Goal: Transaction & Acquisition: Purchase product/service

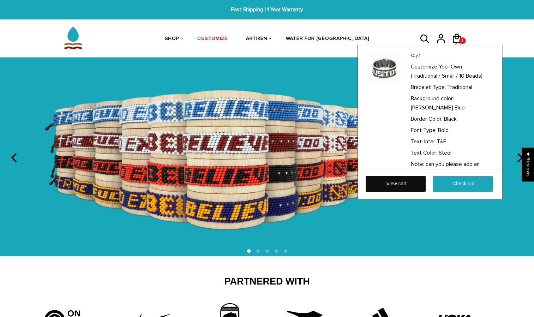
click at [397, 184] on link "View cart" at bounding box center [396, 184] width 60 height 16
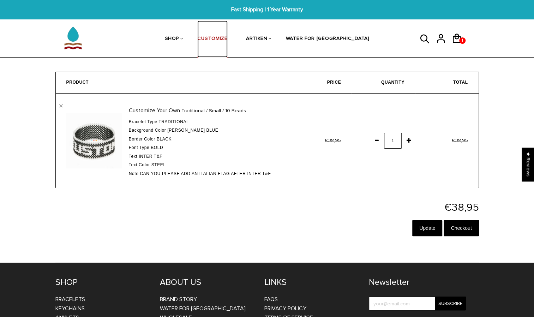
click at [227, 42] on link "CUSTOMIZE" at bounding box center [212, 38] width 30 height 37
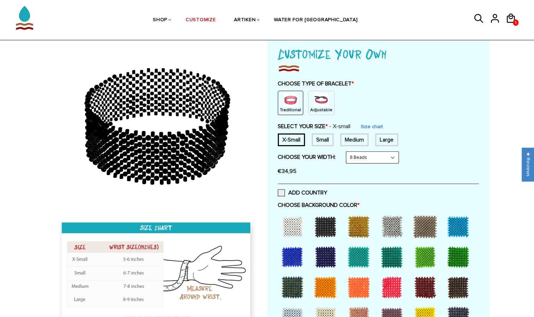
scroll to position [45, 0]
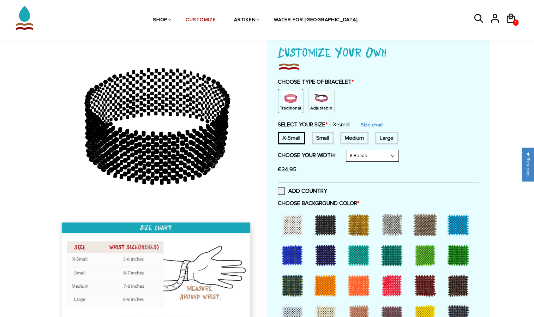
click at [326, 137] on div "Small" at bounding box center [323, 138] width 22 height 13
click at [391, 155] on select "8 Beads 6 Beads 10 Beads" at bounding box center [372, 155] width 52 height 11
select select "10-beads"
click at [348, 150] on select "8 Beads 6 Beads 10 Beads" at bounding box center [372, 155] width 52 height 11
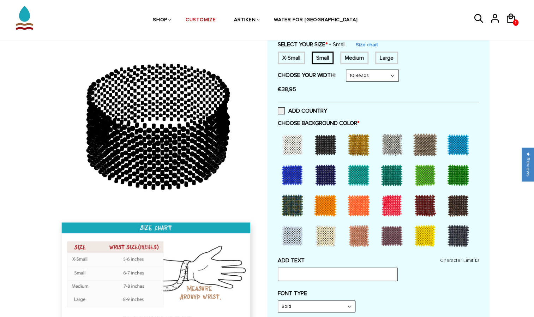
scroll to position [126, 0]
click at [295, 150] on div at bounding box center [292, 144] width 28 height 28
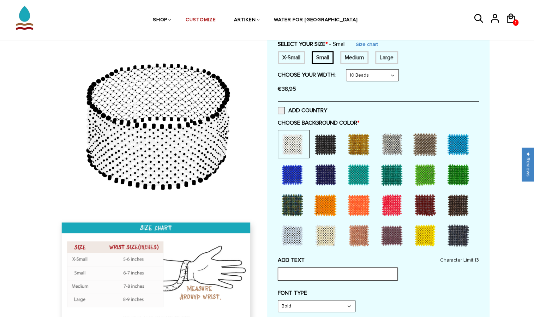
click at [310, 272] on input "text" at bounding box center [338, 273] width 120 height 13
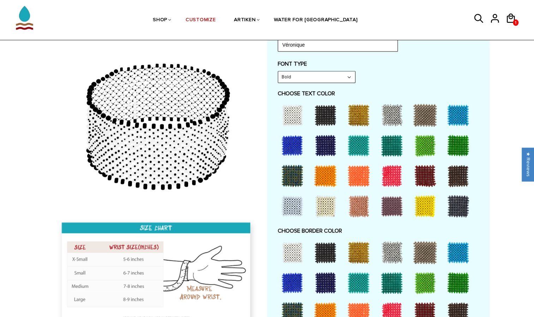
scroll to position [352, 0]
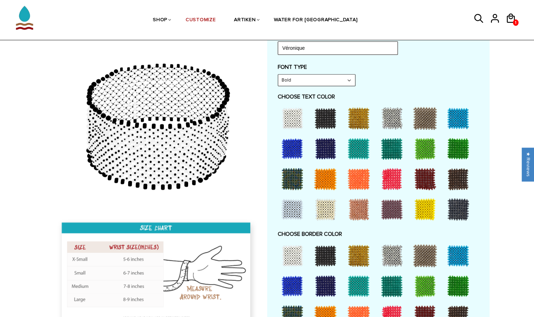
type input "Véronique"
click at [360, 210] on div at bounding box center [359, 209] width 28 height 28
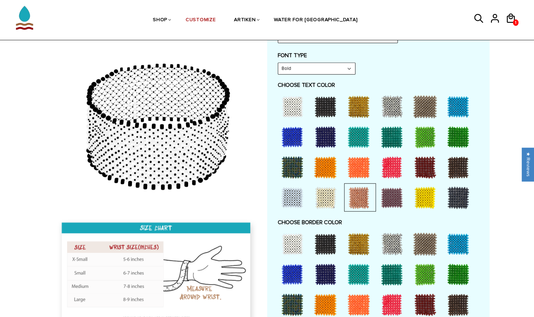
scroll to position [360, 0]
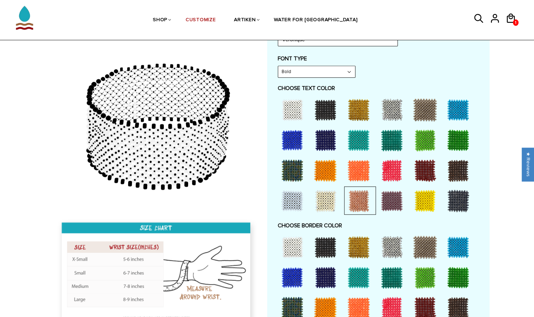
click at [292, 136] on div at bounding box center [292, 140] width 28 height 28
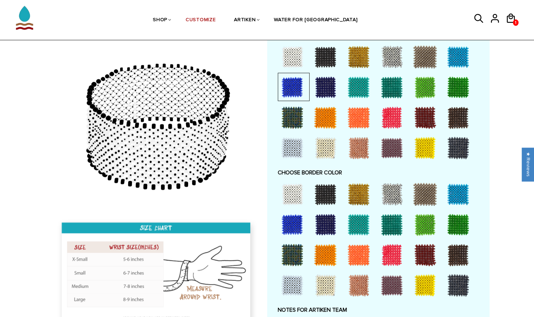
scroll to position [422, 0]
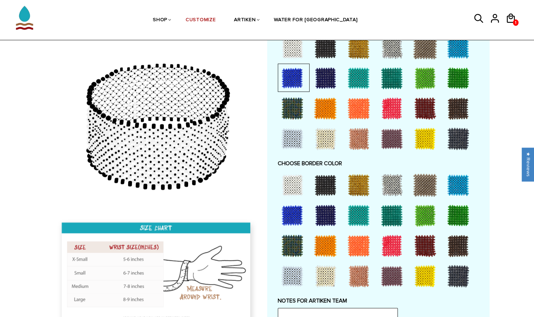
click at [361, 273] on div at bounding box center [359, 276] width 28 height 28
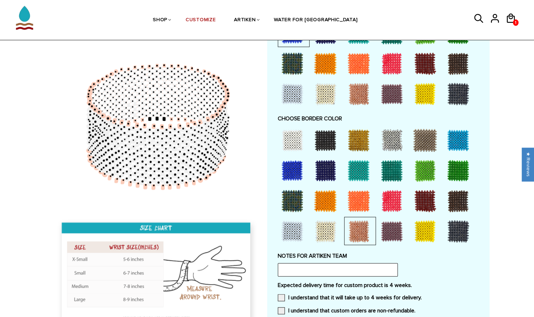
scroll to position [470, 0]
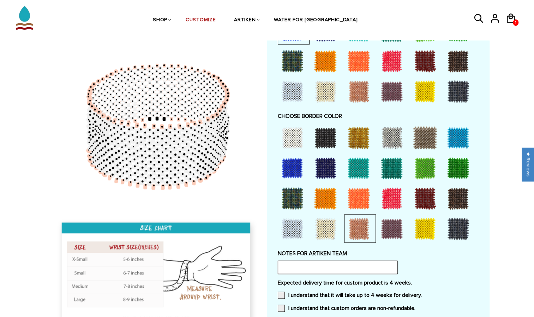
click at [321, 268] on input "text" at bounding box center [338, 267] width 120 height 13
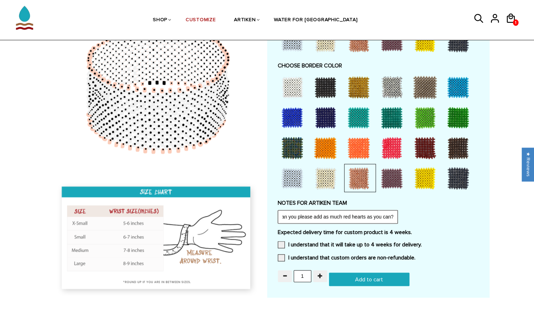
scroll to position [528, 0]
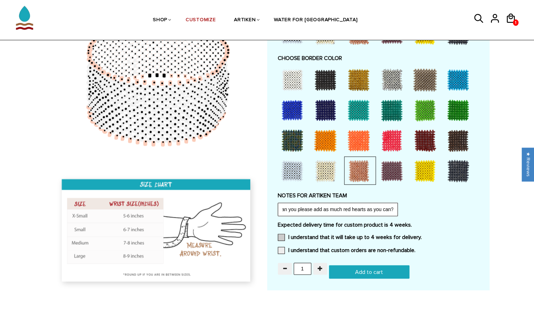
type input "Can you please add as much red hearts as you can?"
click at [281, 238] on span at bounding box center [281, 237] width 7 height 7
click at [422, 235] on input "I understand that it will take up to 4 weeks for delivery." at bounding box center [422, 235] width 0 height 0
click at [281, 247] on span at bounding box center [281, 250] width 7 height 7
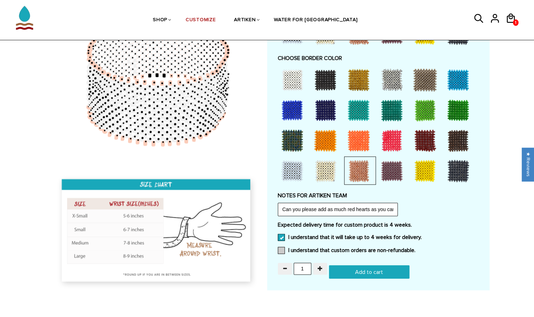
click at [416, 248] on input "I understand that custom orders are non-refundable." at bounding box center [416, 248] width 0 height 0
click at [357, 272] on input "Add to cart" at bounding box center [369, 271] width 81 height 13
type input "Add to cart"
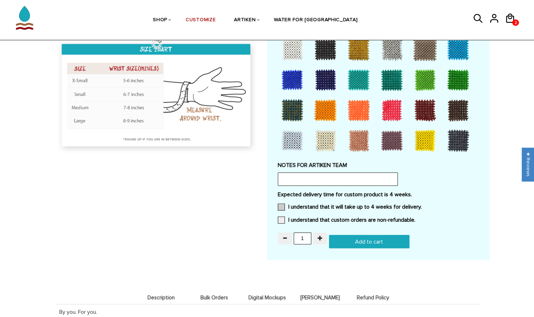
scroll to position [528, 0]
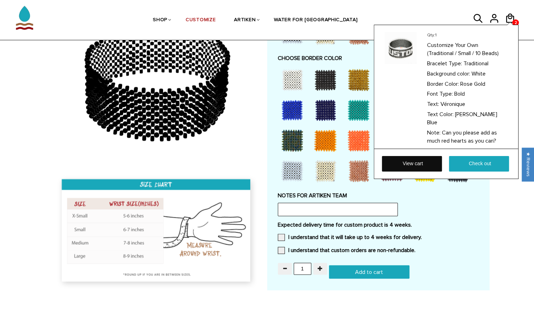
click at [411, 163] on link "View cart" at bounding box center [412, 164] width 60 height 16
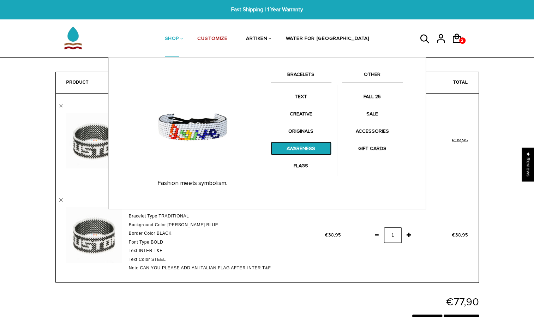
click at [298, 151] on link "AWARENESS" at bounding box center [301, 149] width 61 height 14
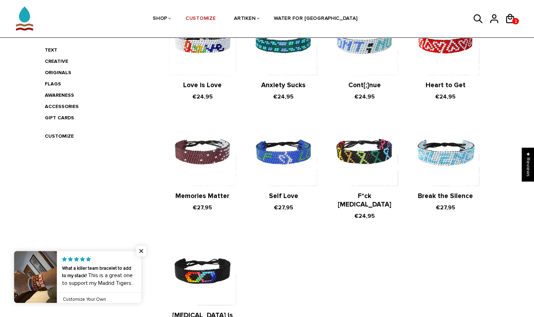
scroll to position [189, 0]
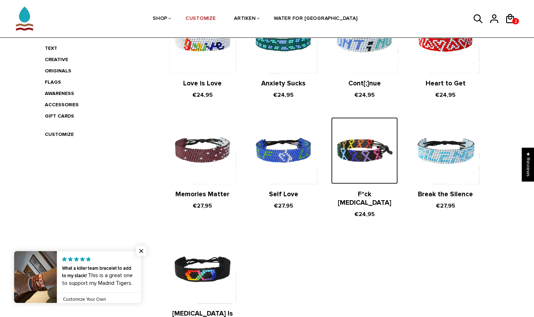
click at [359, 155] on img at bounding box center [364, 150] width 67 height 67
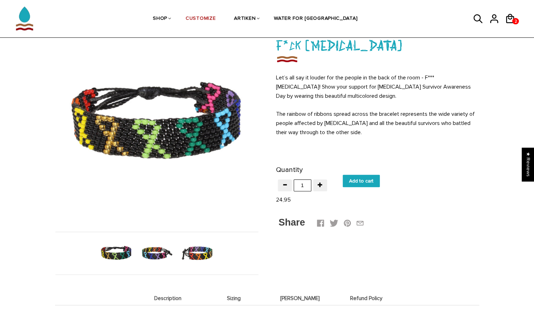
scroll to position [51, 0]
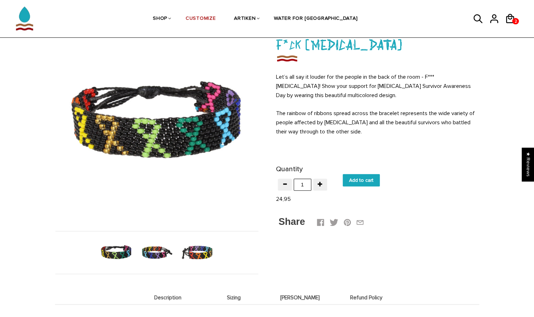
click at [364, 182] on input "Add to cart" at bounding box center [361, 180] width 37 height 12
type input "Add to cart"
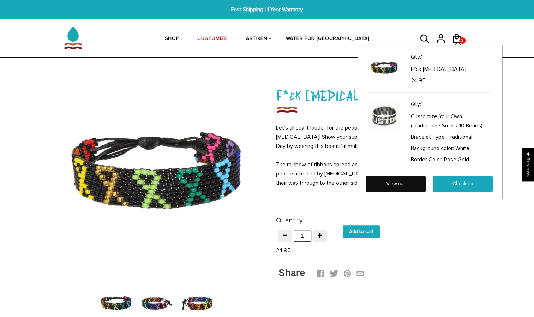
click at [405, 183] on link "View cart" at bounding box center [396, 184] width 60 height 16
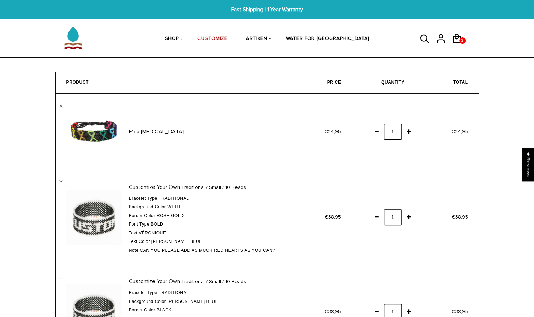
click at [326, 208] on td "€38,95" at bounding box center [320, 217] width 64 height 95
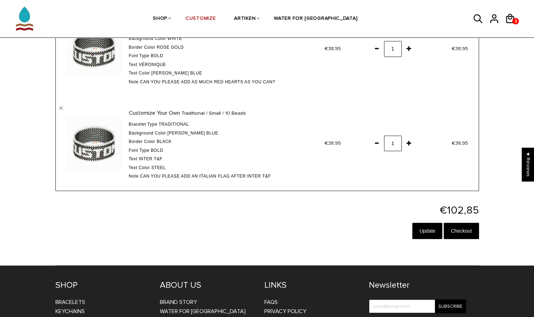
scroll to position [170, 0]
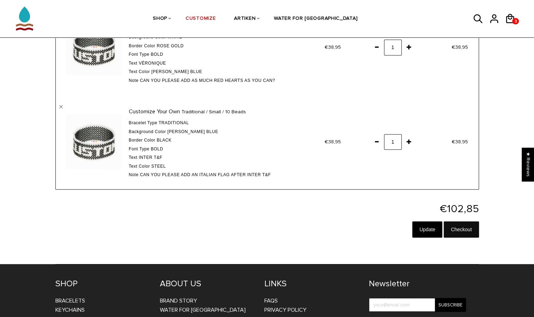
click at [454, 232] on input "Checkout" at bounding box center [461, 229] width 35 height 16
